Goal: Information Seeking & Learning: Learn about a topic

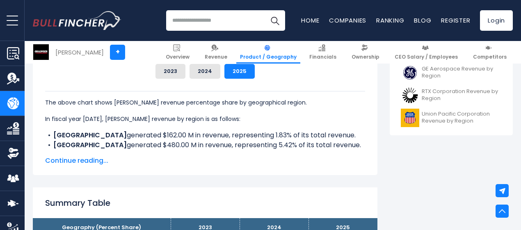
scroll to position [419, 0]
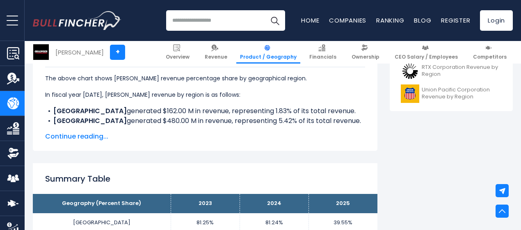
click at [85, 136] on span "Continue reading..." at bounding box center [205, 137] width 320 height 10
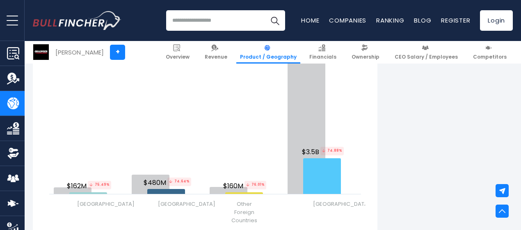
scroll to position [912, 0]
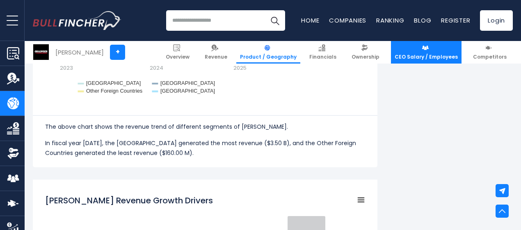
click at [428, 60] on span "CEO Salary / Employees" at bounding box center [426, 57] width 63 height 7
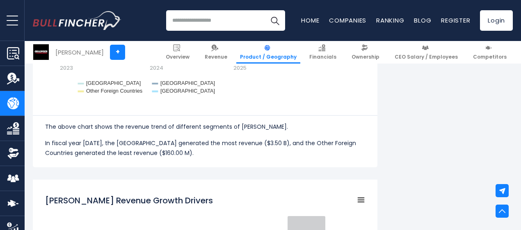
click at [278, 52] on link "Product / Geography" at bounding box center [268, 52] width 64 height 23
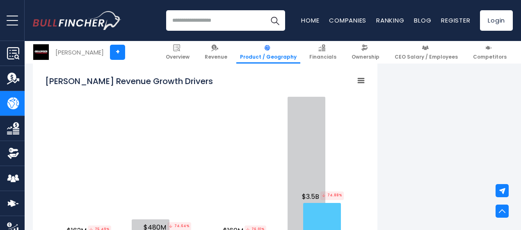
scroll to position [1076, 0]
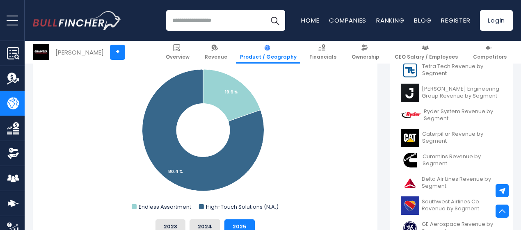
scroll to position [164, 0]
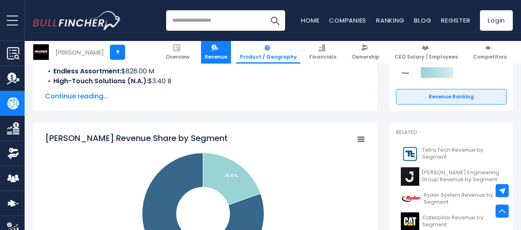
click at [218, 49] on img at bounding box center [214, 47] width 7 height 7
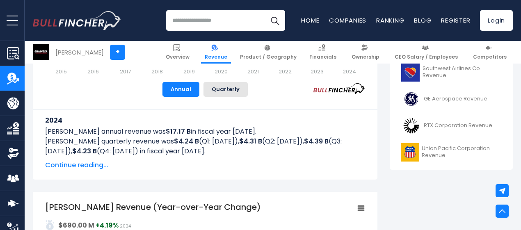
scroll to position [369, 0]
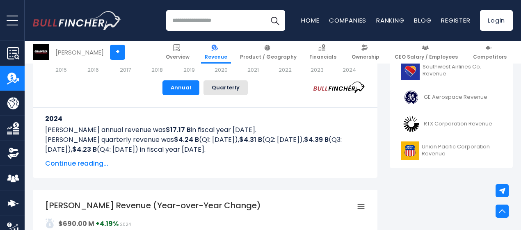
click at [55, 162] on span "Continue reading..." at bounding box center [205, 164] width 320 height 10
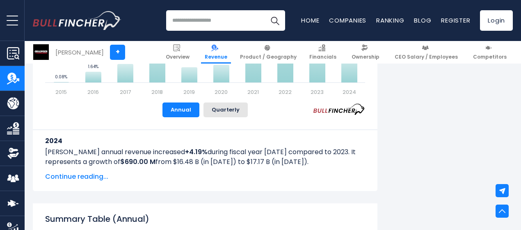
scroll to position [1272, 0]
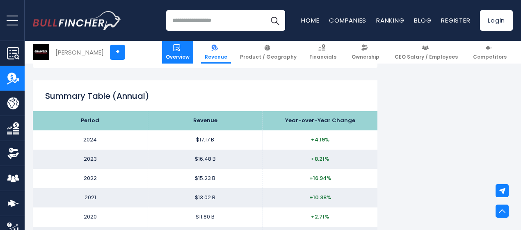
click at [185, 51] on link "Overview" at bounding box center [177, 52] width 31 height 23
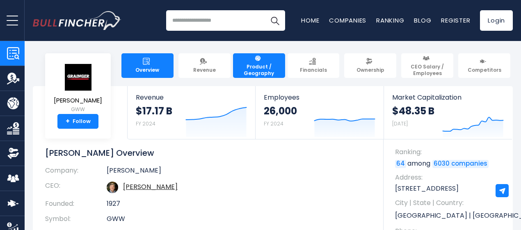
click at [249, 68] on span "Product / Geography" at bounding box center [259, 70] width 45 height 13
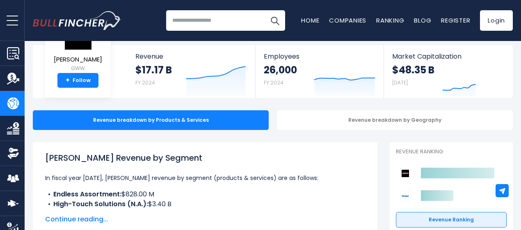
scroll to position [82, 0]
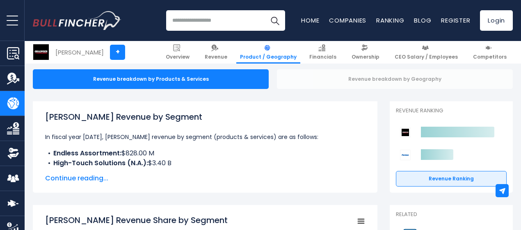
click at [360, 75] on div "Revenue breakdown by Geography" at bounding box center [395, 79] width 236 height 20
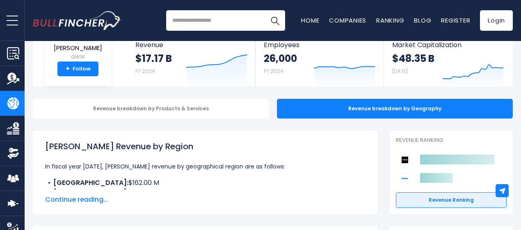
scroll to position [123, 0]
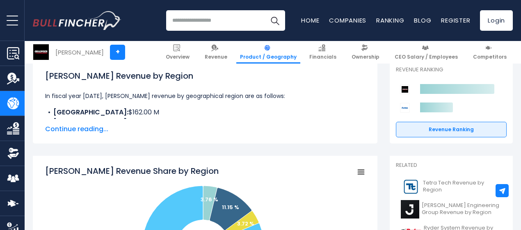
click at [84, 128] on span "Continue reading..." at bounding box center [205, 129] width 320 height 10
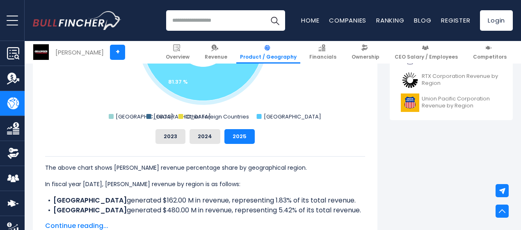
scroll to position [451, 0]
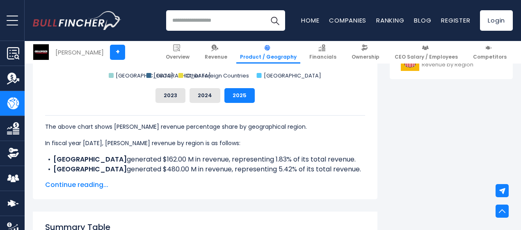
click at [85, 181] on span "Continue reading..." at bounding box center [205, 185] width 320 height 10
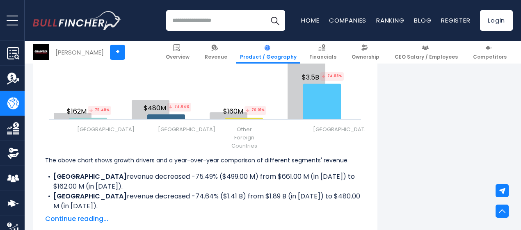
scroll to position [1272, 0]
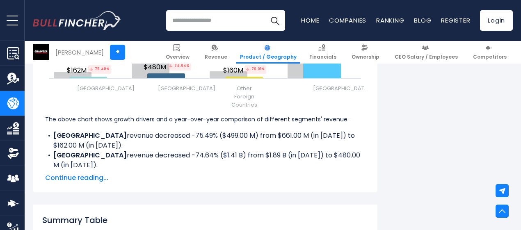
click at [90, 183] on span "Continue reading..." at bounding box center [205, 178] width 320 height 10
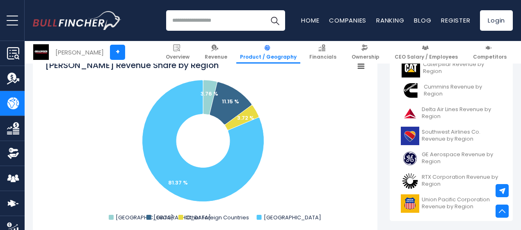
scroll to position [287, 0]
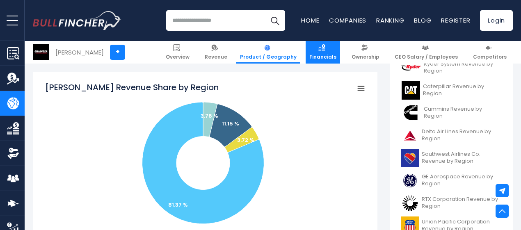
click at [327, 52] on link "Financials" at bounding box center [323, 52] width 34 height 23
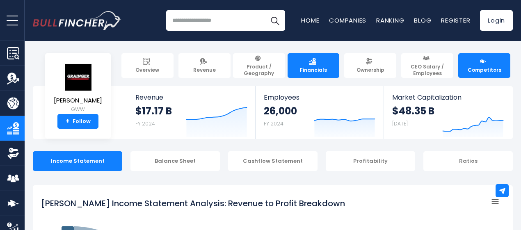
click at [482, 61] on link "Competitors" at bounding box center [484, 65] width 52 height 25
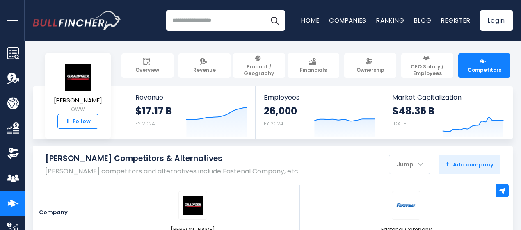
click at [73, 119] on link "+ Follow" at bounding box center [77, 121] width 41 height 15
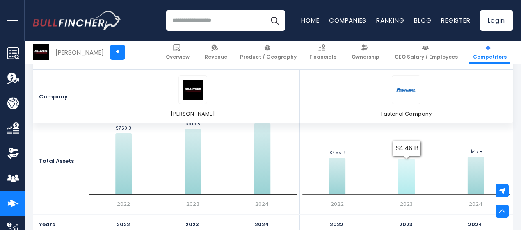
scroll to position [2257, 0]
